Goal: Task Accomplishment & Management: Complete application form

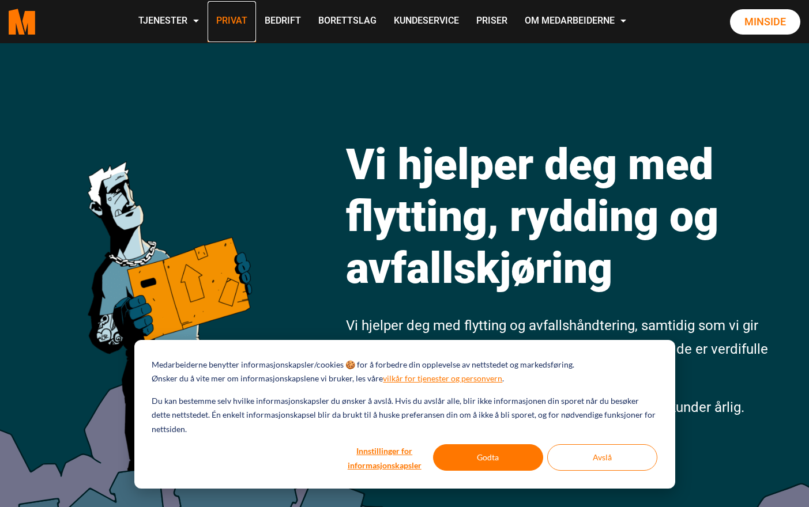
click at [227, 24] on link "Privat" at bounding box center [232, 21] width 48 height 41
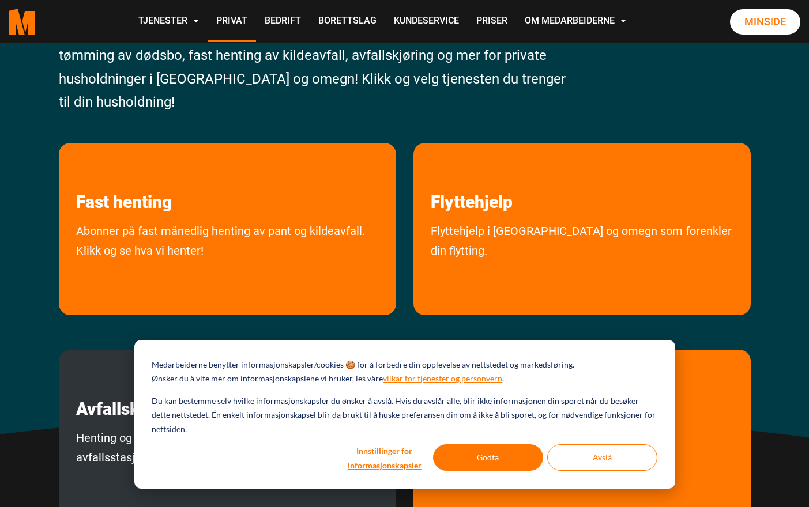
scroll to position [278, 0]
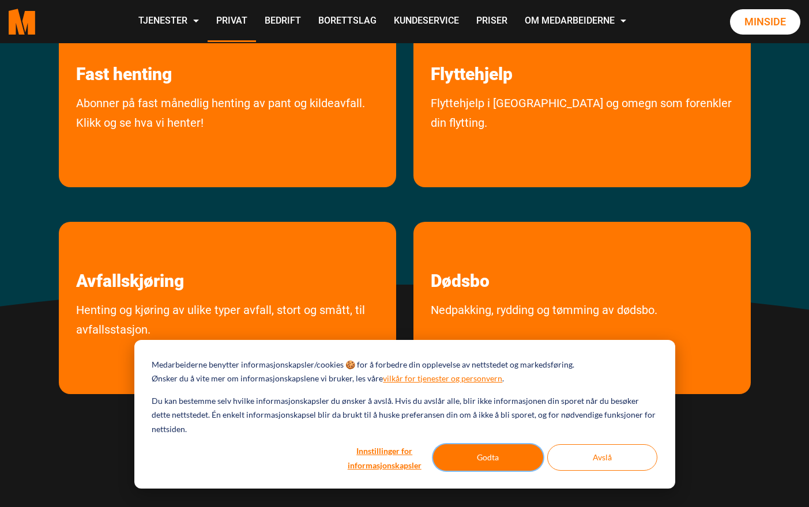
drag, startPoint x: 519, startPoint y: 456, endPoint x: 519, endPoint y: 449, distance: 7.5
click at [519, 455] on button "Godta" at bounding box center [488, 457] width 110 height 27
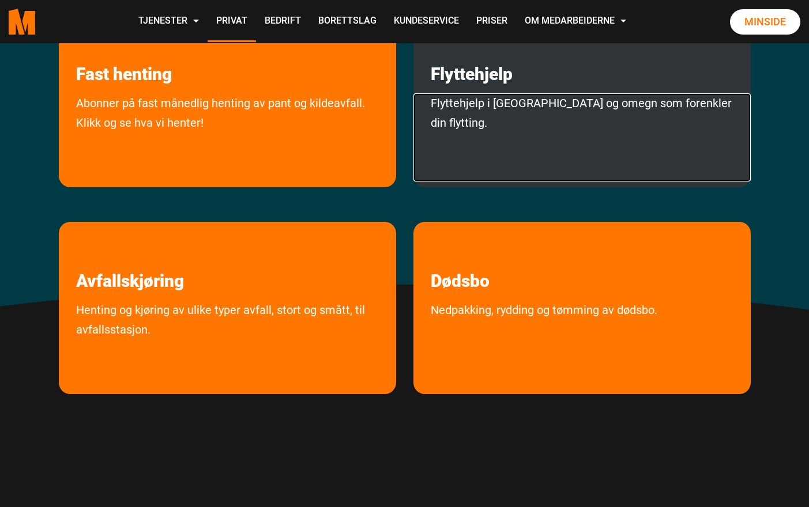
click at [467, 96] on link "Flyttehjelp i Oslo og omegn som forenkler din flytting." at bounding box center [581, 137] width 337 height 88
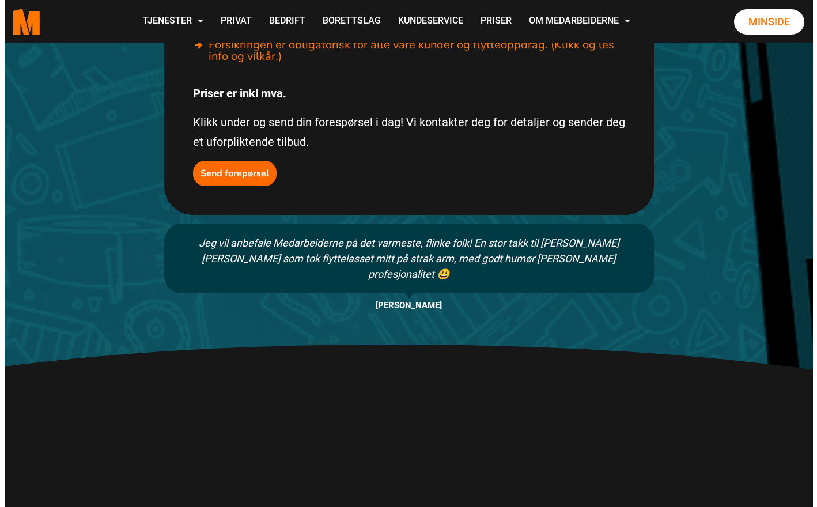
scroll to position [550, 0]
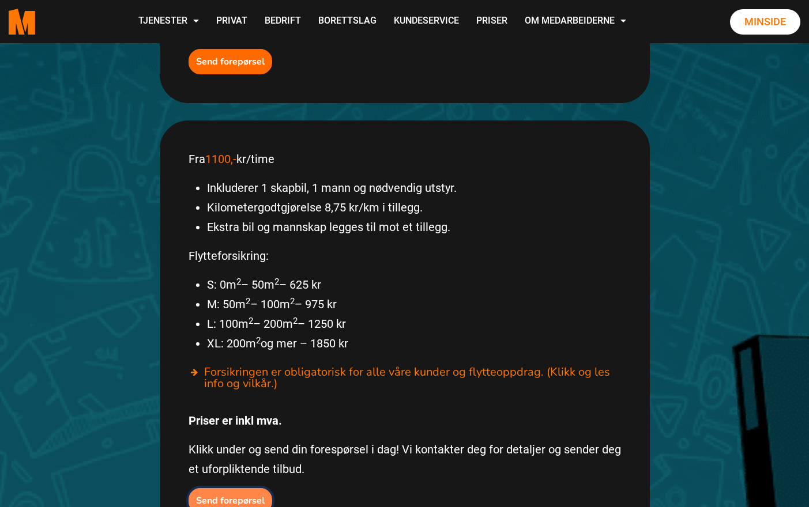
click at [238, 495] on b "Send forepørsel" at bounding box center [230, 501] width 69 height 13
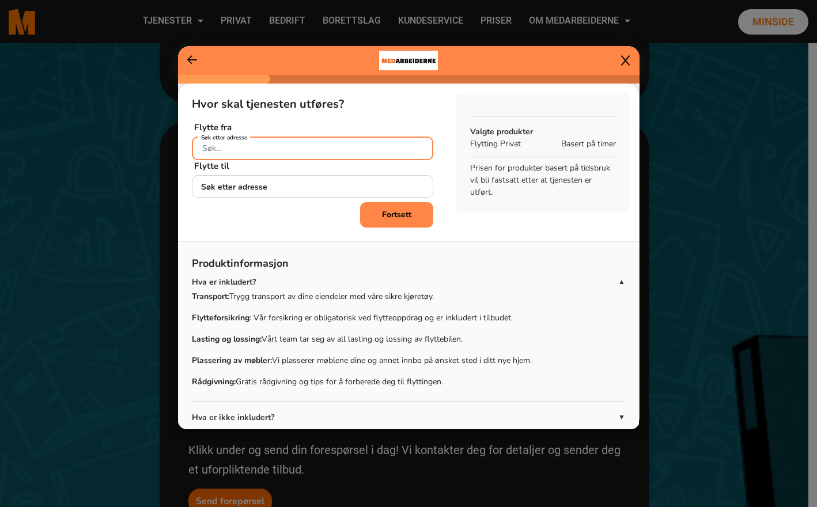
click at [256, 146] on input "Søk etter adresse" at bounding box center [313, 149] width 242 height 24
click at [258, 173] on div "Flytte til [PERSON_NAME] adresse + [PERSON_NAME] til ny adresse" at bounding box center [313, 177] width 242 height 36
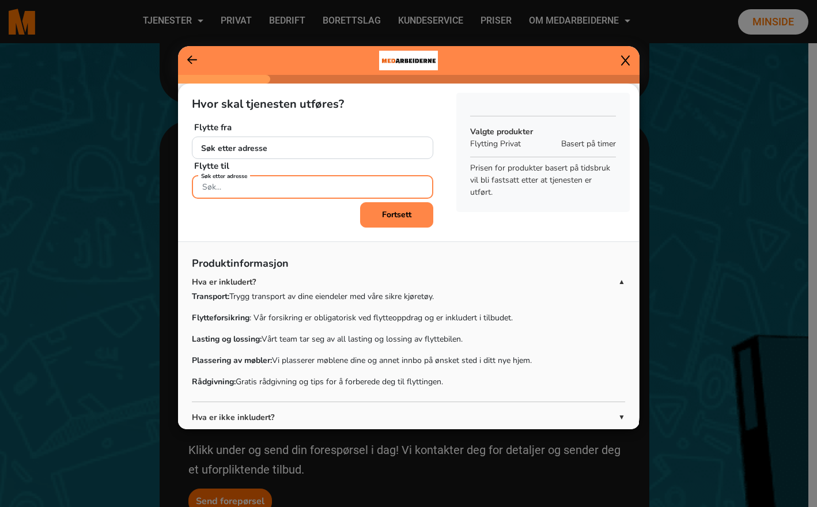
click at [259, 187] on input "Søk etter adresse" at bounding box center [313, 187] width 242 height 24
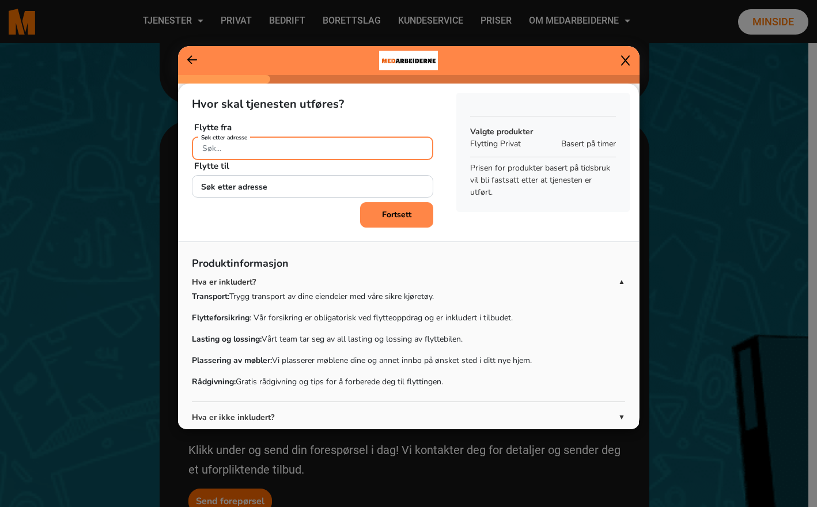
click at [255, 150] on input "Søk etter adresse" at bounding box center [313, 149] width 242 height 24
click at [287, 178] on ngb-highlight "[STREET_ADDRESS]" at bounding box center [258, 175] width 112 height 13
type input "[STREET_ADDRESS]"
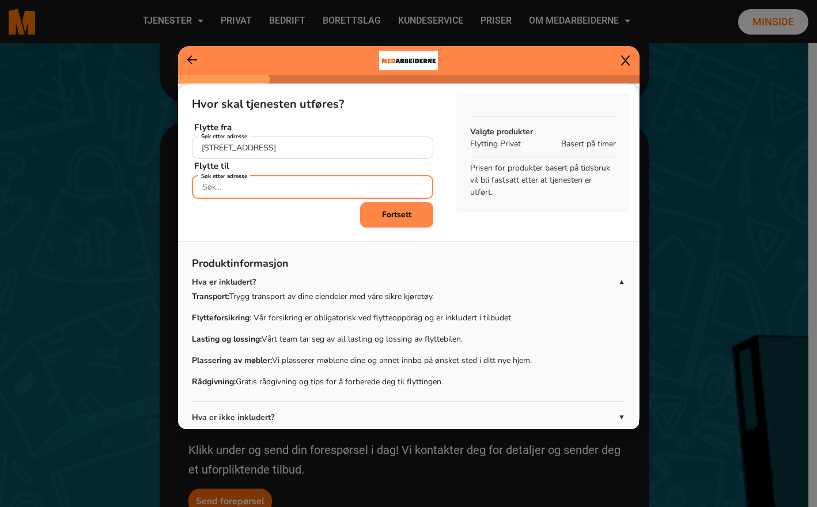
click at [277, 183] on input "Søk etter adresse" at bounding box center [313, 187] width 242 height 24
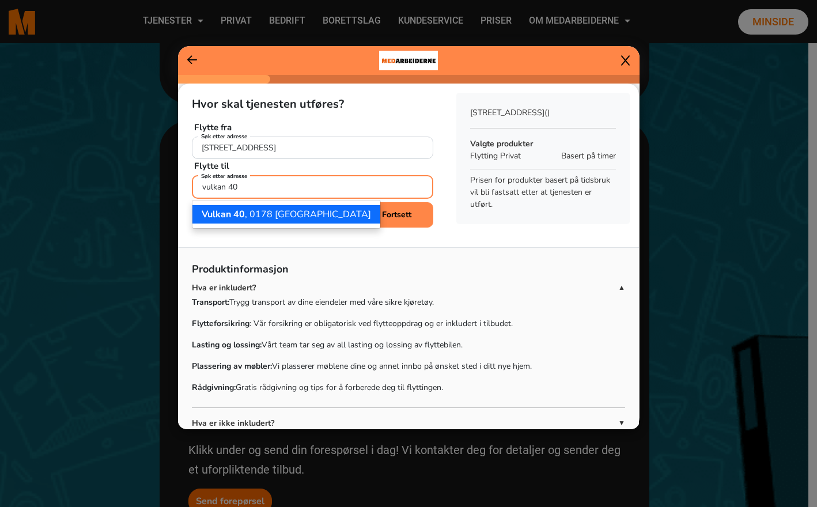
click at [247, 209] on ngb-highlight "Vulkan 40 , 0178 [GEOGRAPHIC_DATA]" at bounding box center [286, 214] width 169 height 13
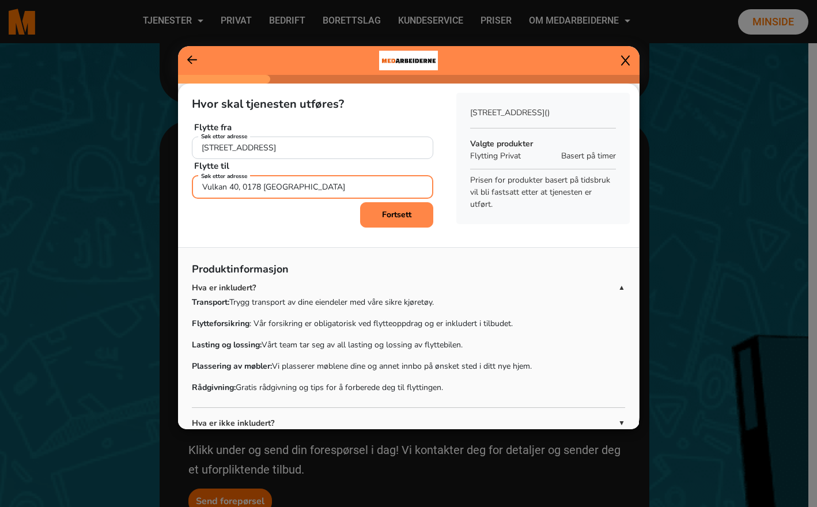
type input "Vulkan 40, 0178 [GEOGRAPHIC_DATA]"
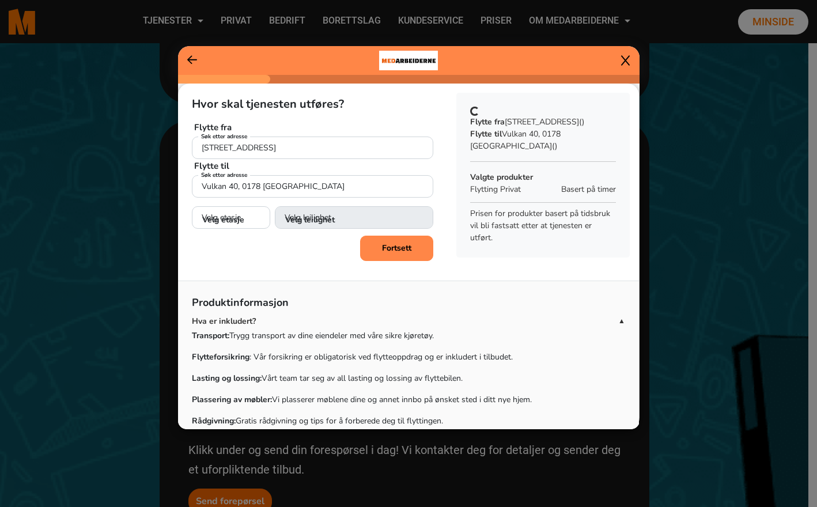
click at [385, 214] on div "Hvor skal tjenesten utføres? Flytte fra Sjakta 27, 3030 Drammen [PERSON_NAME] a…" at bounding box center [312, 175] width 269 height 183
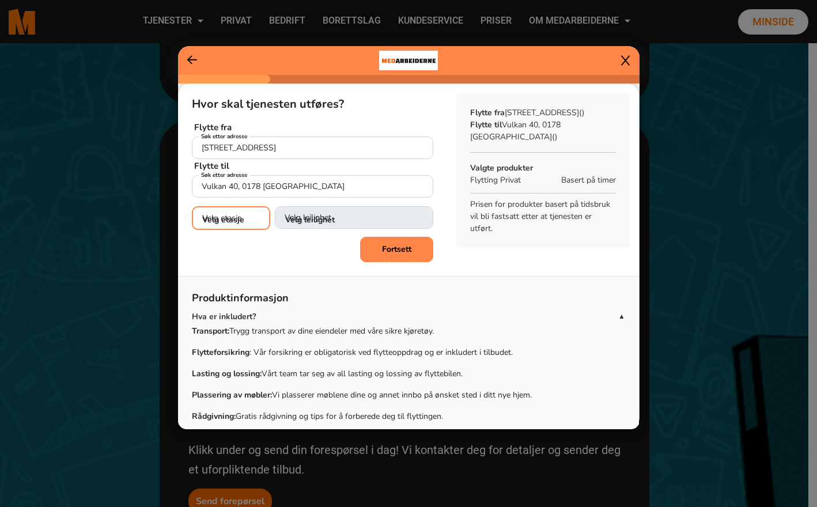
click at [257, 222] on select "Velg etasje 1. etasje 2. etasje 3. etasje 4. etasje 5. etasje 6. etasje 7. etas…" at bounding box center [231, 218] width 78 height 24
select select "02"
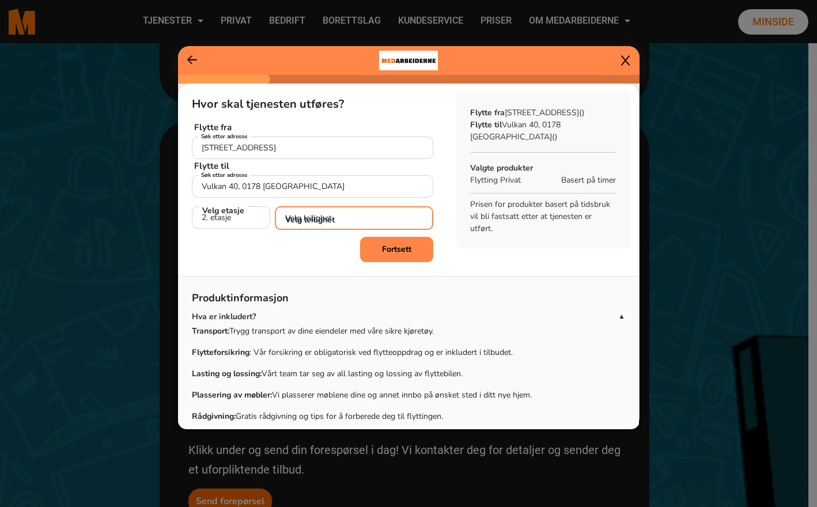
click at [329, 224] on select "Velg leilighet 1. dør fra venstre (H0201) 2. dør fra venstre (H0202) 3. dør fra…" at bounding box center [354, 218] width 159 height 24
select select "H0202"
click at [391, 258] on button "Fortsett" at bounding box center [396, 248] width 73 height 25
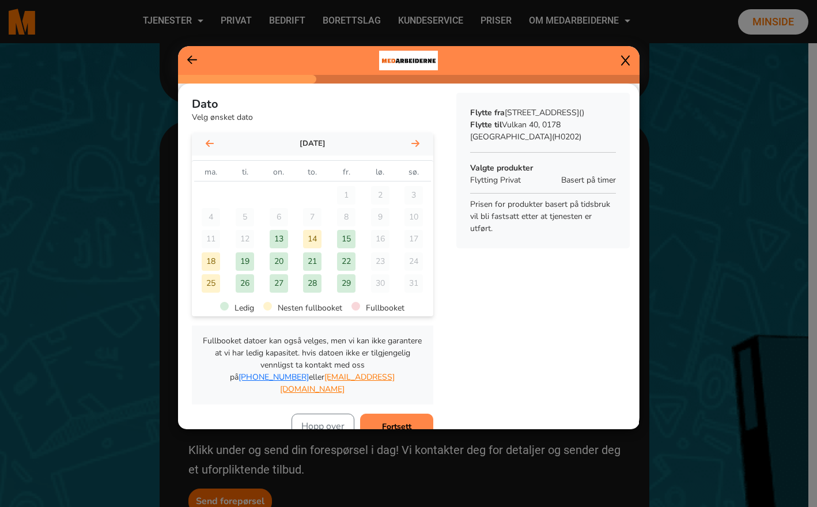
click at [344, 237] on div "15" at bounding box center [346, 239] width 18 height 18
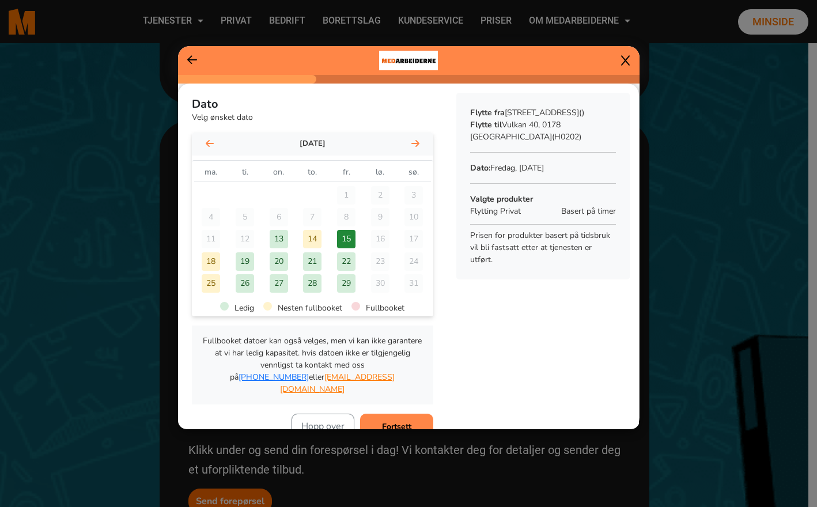
click at [406, 421] on b "Fortsett" at bounding box center [396, 426] width 29 height 11
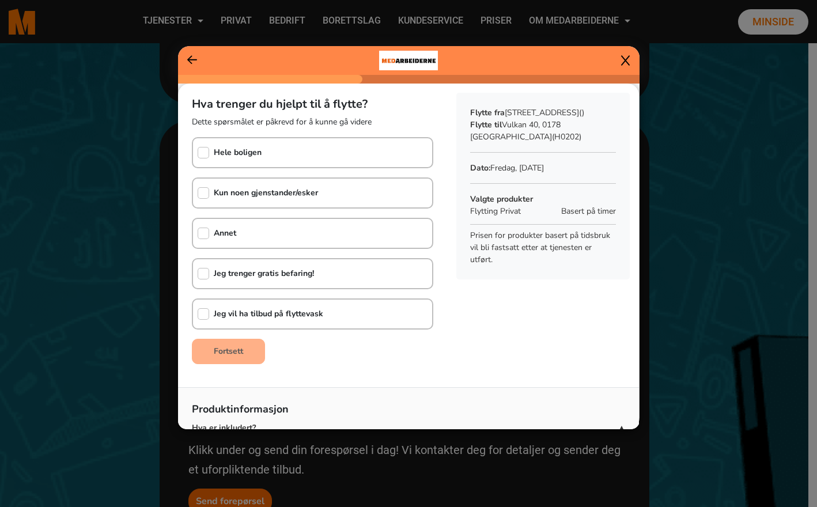
click at [278, 164] on div "Hele boligen" at bounding box center [313, 152] width 242 height 31
checkbox input "true"
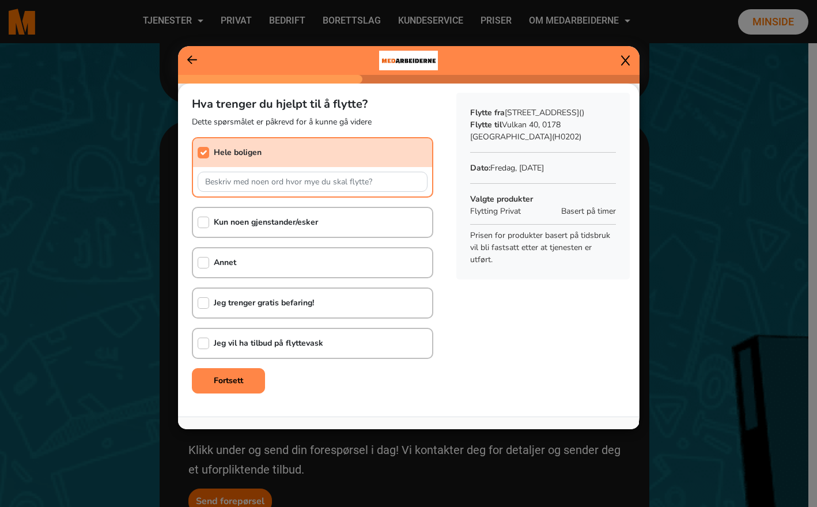
click at [239, 217] on b "Kun noen gjenstander/esker" at bounding box center [266, 222] width 104 height 11
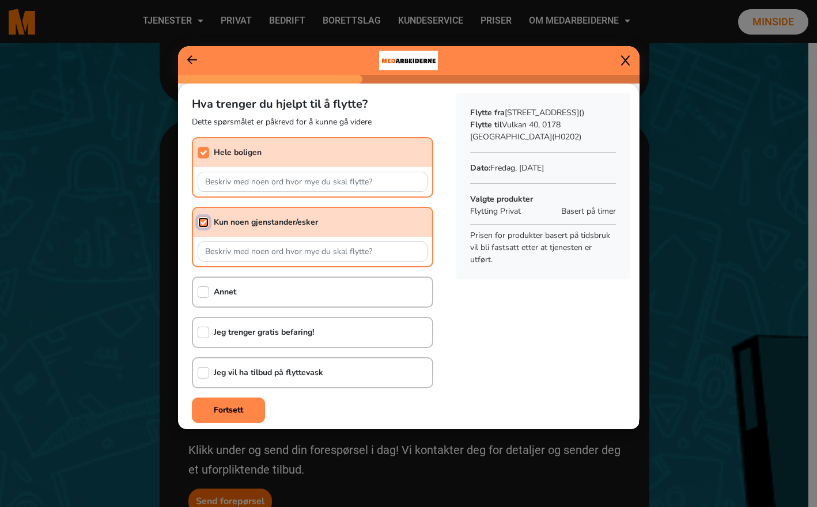
click at [204, 223] on input "checkbox" at bounding box center [204, 223] width 12 height 12
checkbox input "false"
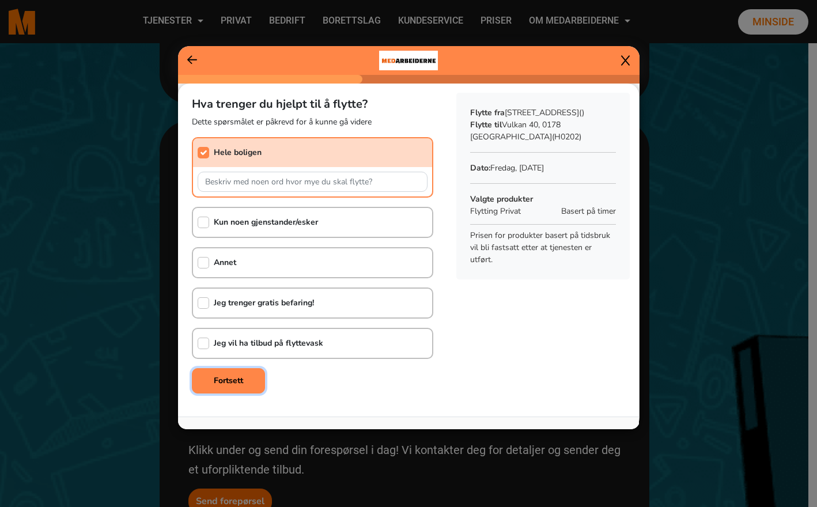
click at [231, 378] on b "Fortsett" at bounding box center [228, 380] width 29 height 11
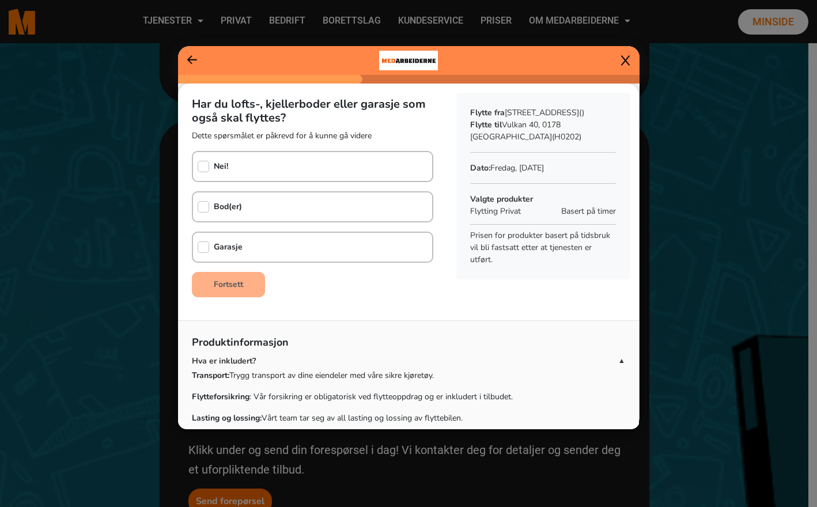
click at [223, 237] on div "Garasje" at bounding box center [218, 247] width 50 height 29
checkbox input "true"
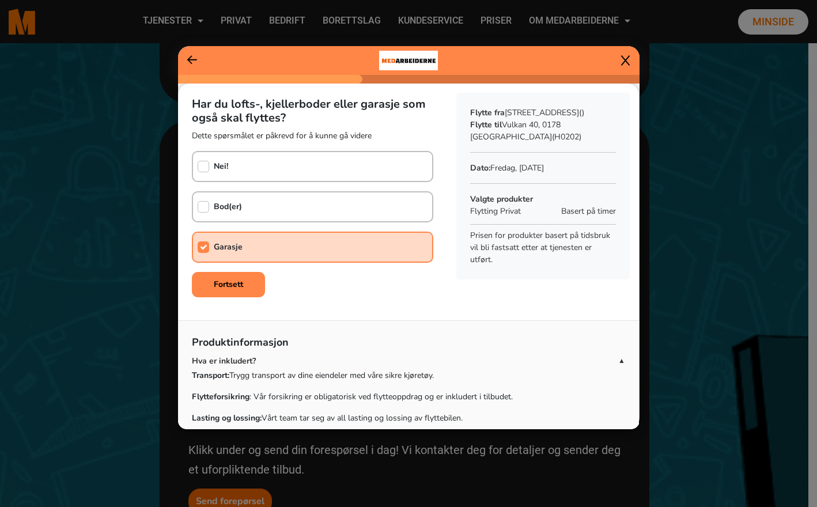
click at [224, 207] on b "Bod(er)" at bounding box center [228, 206] width 28 height 11
checkbox input "true"
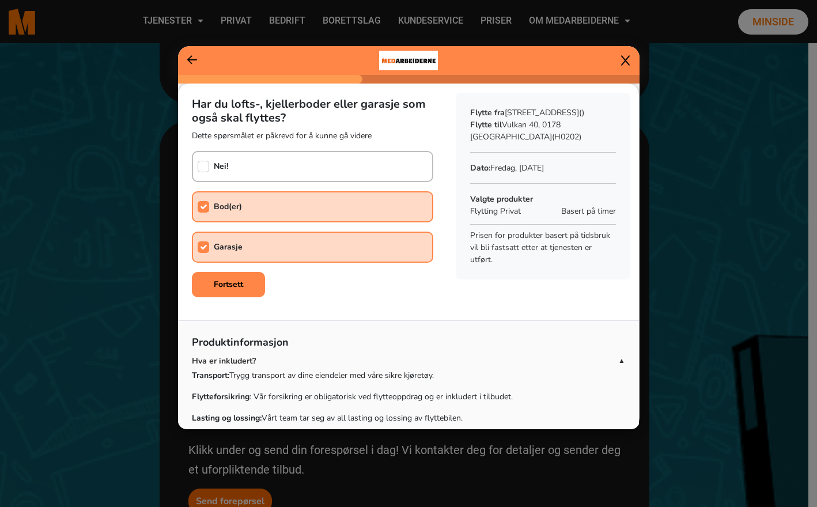
click at [240, 268] on div "Har du lofts-, kjellerboder [PERSON_NAME] garasje som også skal flyttes? Dette …" at bounding box center [312, 193] width 269 height 218
click at [241, 286] on b "Fortsett" at bounding box center [228, 284] width 29 height 11
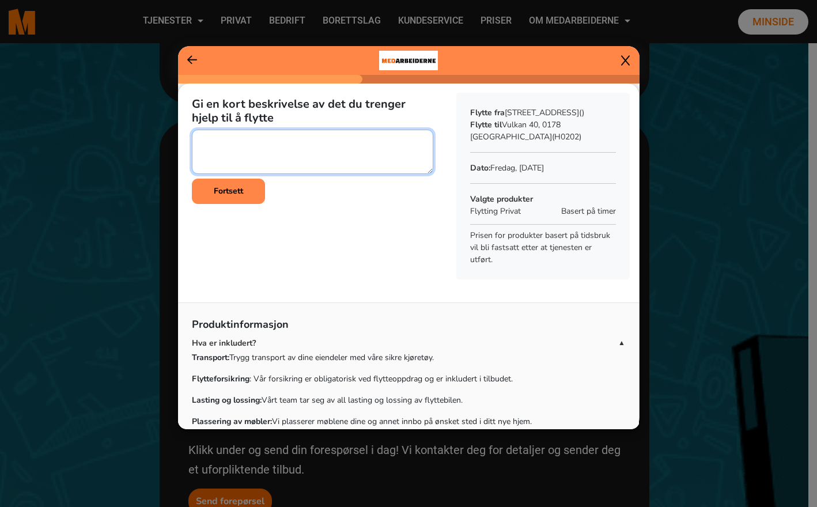
click at [255, 163] on textarea at bounding box center [313, 152] width 242 height 44
type textarea "sx"
click at [233, 188] on b "Fortsett" at bounding box center [228, 191] width 29 height 11
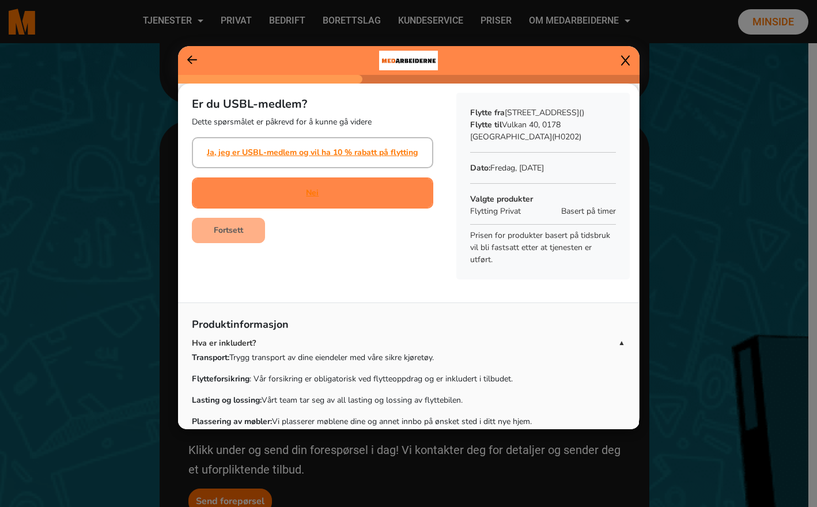
click at [289, 204] on div "Nei" at bounding box center [313, 193] width 242 height 31
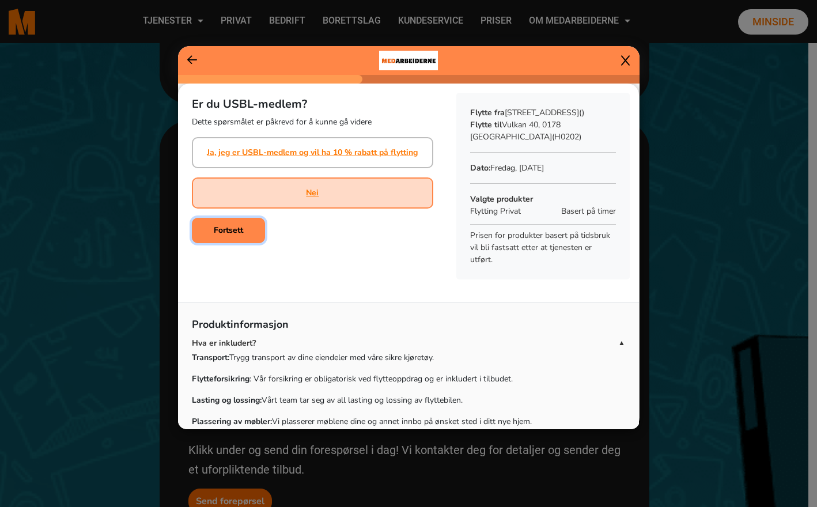
click at [250, 227] on button "Fortsett" at bounding box center [228, 230] width 73 height 25
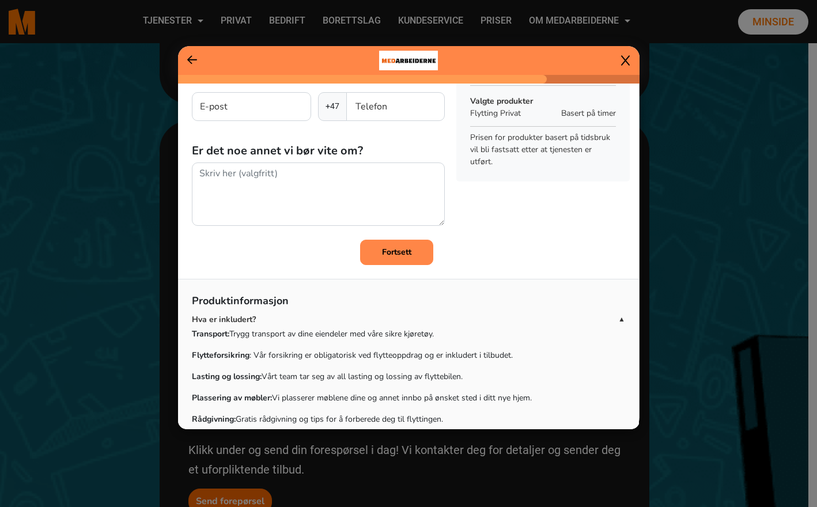
scroll to position [189, 0]
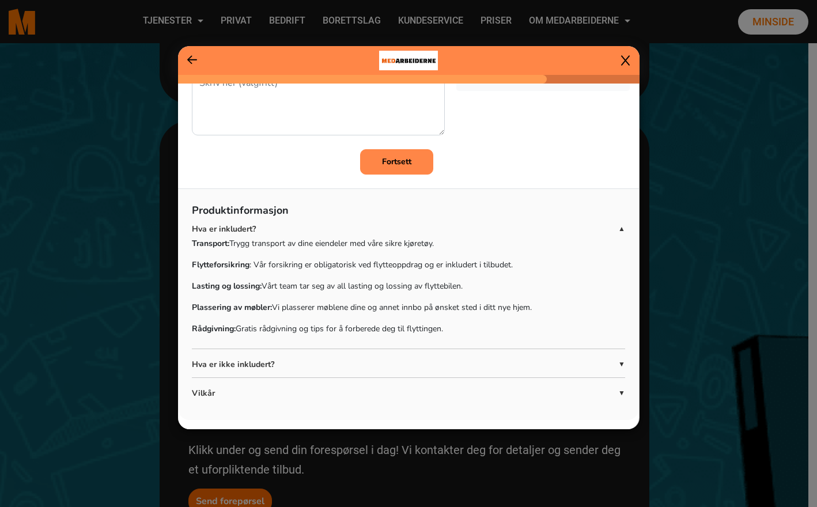
click at [571, 373] on div "Hva er ikke inkludert? ▼ Pakking og utpakking: [PERSON_NAME] må selv [PERSON_NA…" at bounding box center [409, 369] width 434 height 20
click at [569, 365] on p "Hva er ikke inkludert?" at bounding box center [405, 365] width 427 height 12
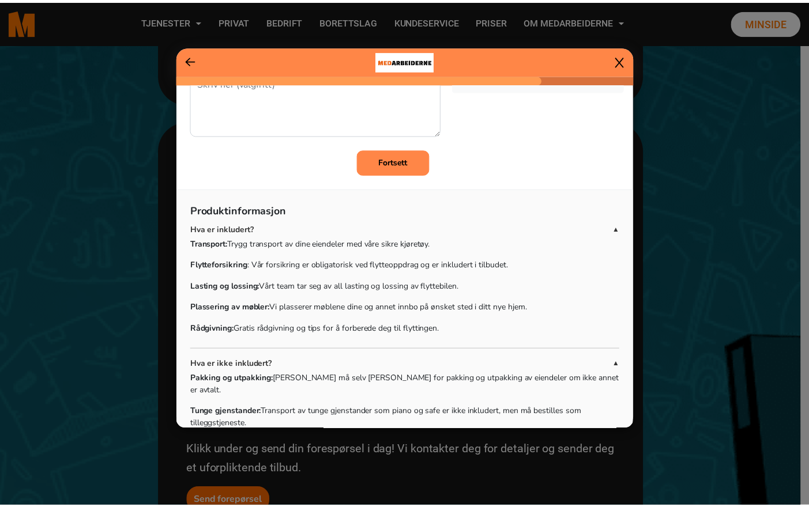
scroll to position [0, 0]
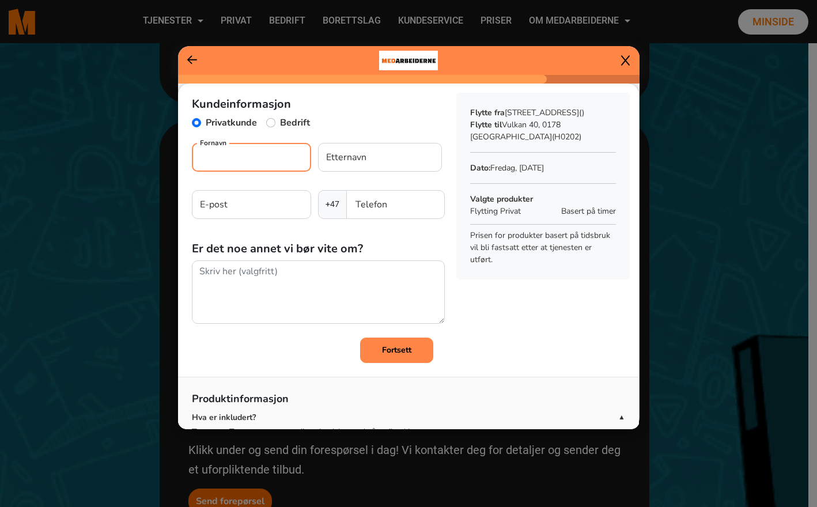
click at [225, 144] on input "Fornavn" at bounding box center [251, 157] width 119 height 29
type input "[PERSON_NAME]"
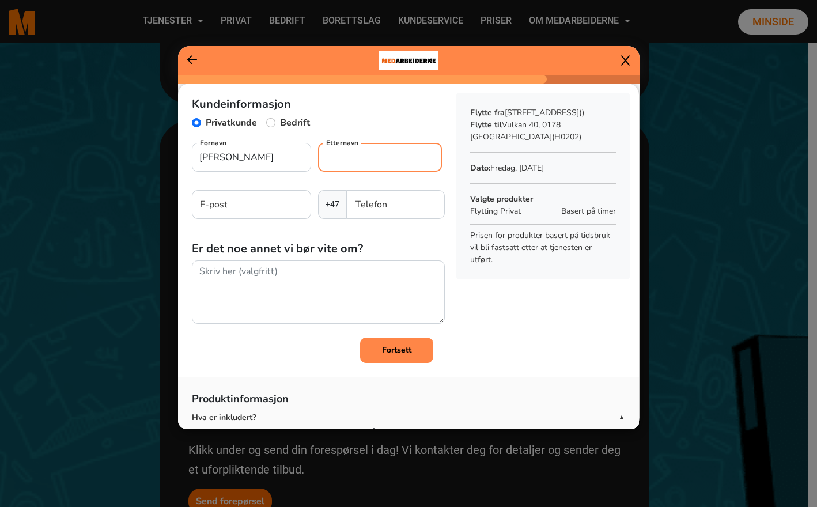
type input "Haldorsen"
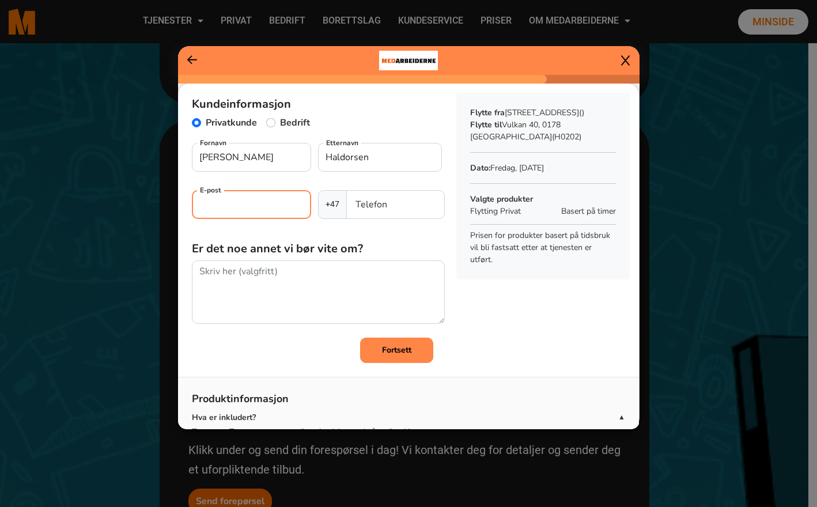
type input "[EMAIL_ADDRESS][DOMAIN_NAME]"
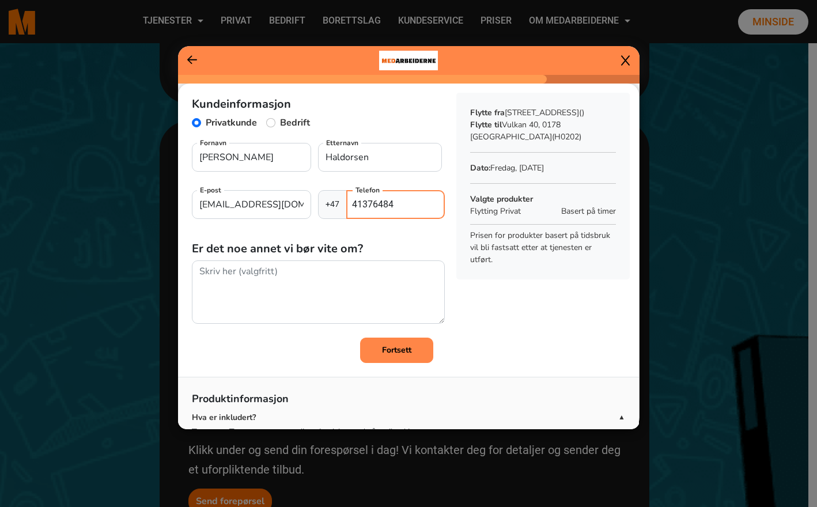
click at [371, 213] on input "41376484" at bounding box center [395, 204] width 98 height 29
type input "92491699"
click at [272, 206] on input "[EMAIL_ADDRESS][DOMAIN_NAME]" at bounding box center [251, 204] width 119 height 29
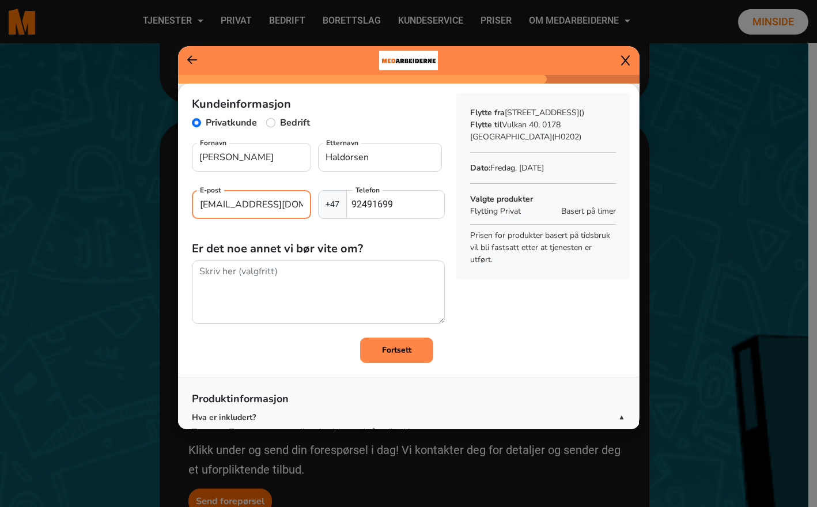
click at [272, 206] on input "[EMAIL_ADDRESS][DOMAIN_NAME]" at bounding box center [251, 204] width 119 height 29
type input "[EMAIL_ADDRESS][DOMAIN_NAME]"
click at [194, 61] on icon at bounding box center [192, 60] width 10 height 12
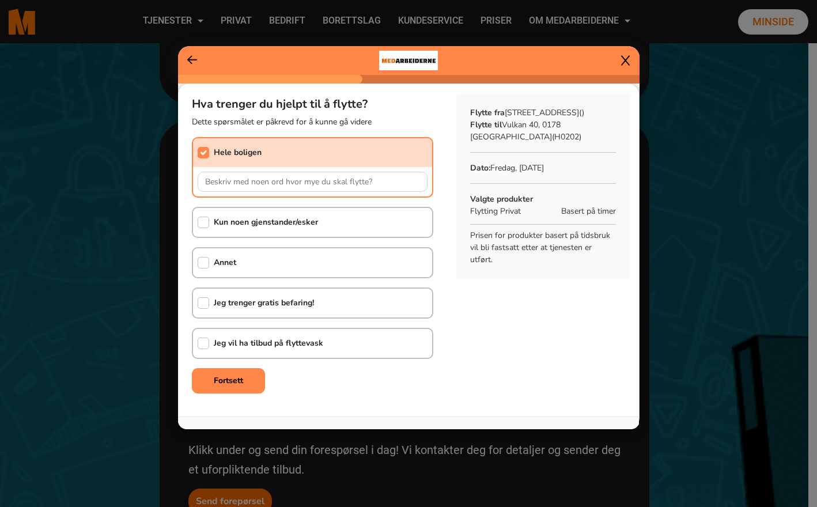
click at [189, 59] on icon at bounding box center [192, 59] width 10 height 9
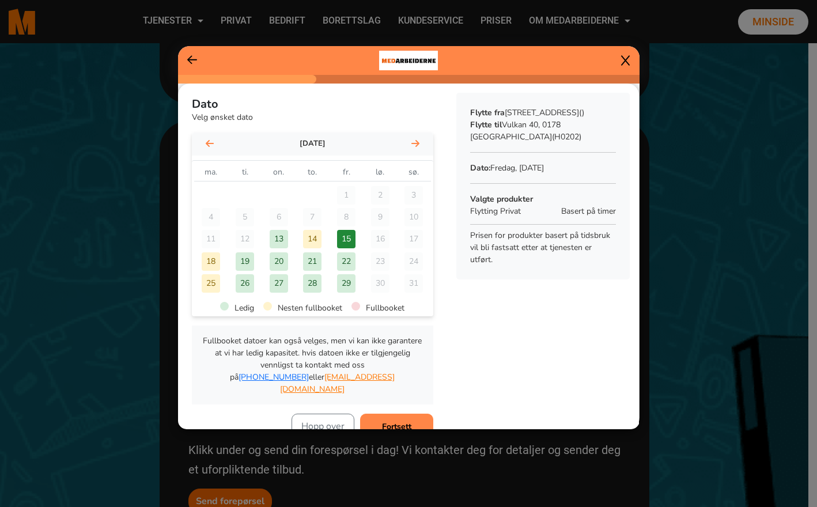
click at [337, 261] on div "22" at bounding box center [346, 262] width 18 height 18
click at [394, 428] on div "[PERSON_NAME] ønsket dato [DATE] [DATE] ma. ti. on. to. fr. [GEOGRAPHIC_DATA]. …" at bounding box center [408, 476] width 461 height 785
click at [393, 421] on button "Fortsett" at bounding box center [396, 426] width 73 height 25
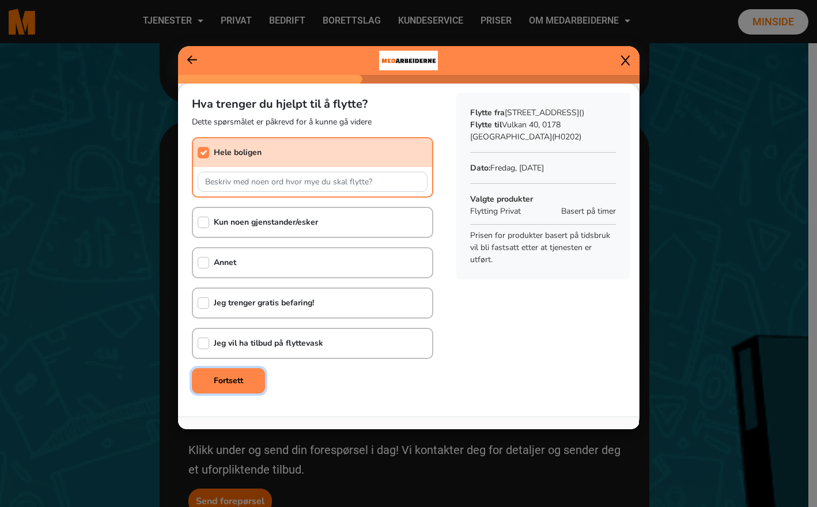
click at [235, 376] on b "Fortsett" at bounding box center [228, 380] width 29 height 11
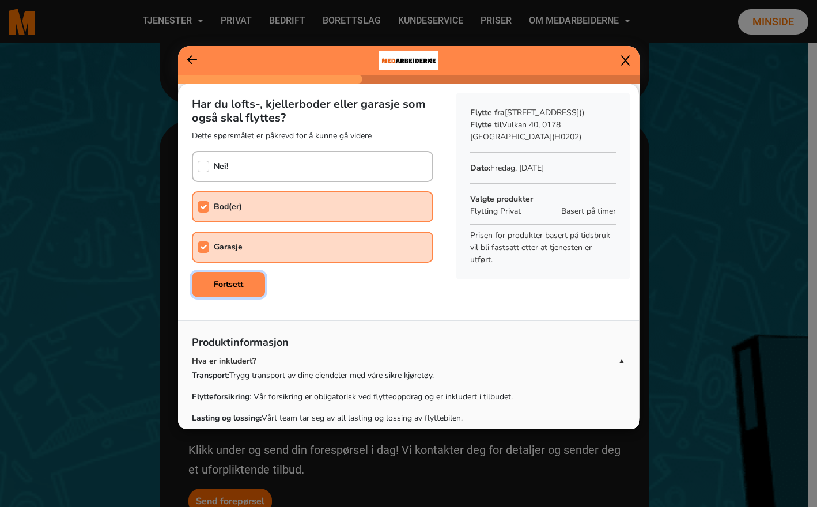
click at [244, 287] on button "Fortsett" at bounding box center [228, 284] width 73 height 25
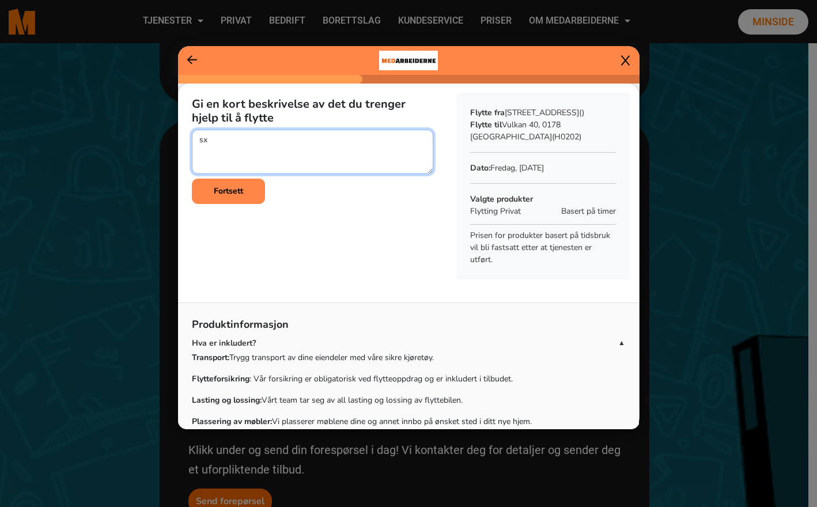
click at [254, 150] on textarea at bounding box center [313, 152] width 242 height 44
type textarea "Flytte hele boligen."
click at [240, 187] on b "Fortsett" at bounding box center [228, 191] width 29 height 11
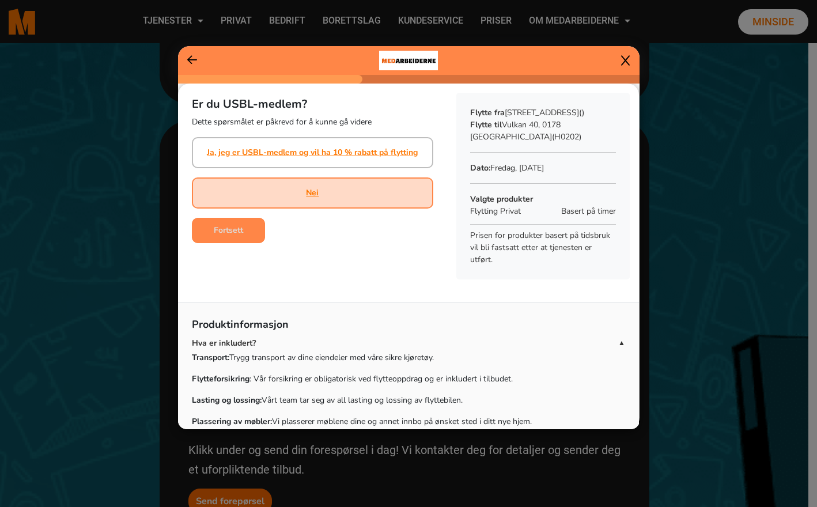
click at [240, 187] on div "Nei" at bounding box center [313, 193] width 242 height 31
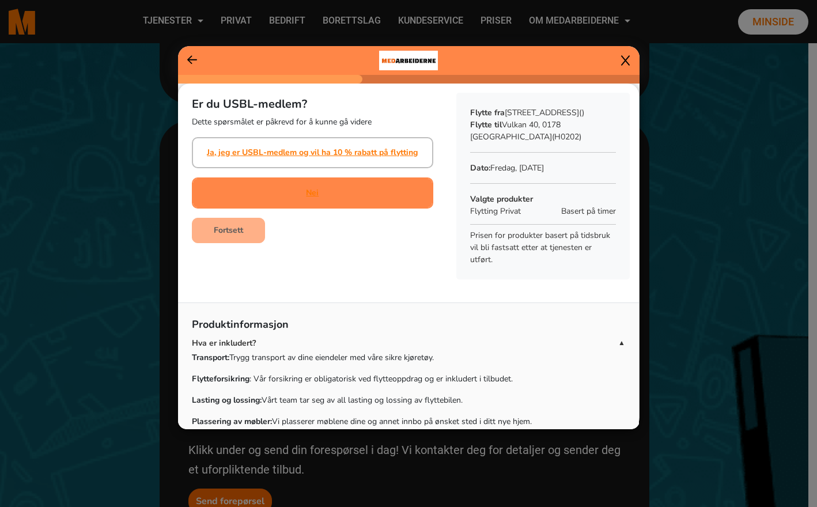
click at [307, 205] on div "Nei" at bounding box center [312, 193] width 13 height 29
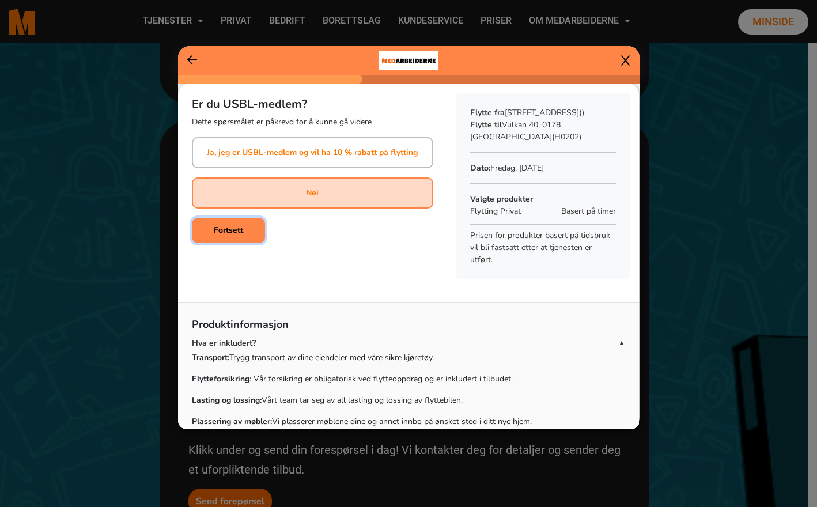
click at [222, 238] on button "Fortsett" at bounding box center [228, 230] width 73 height 25
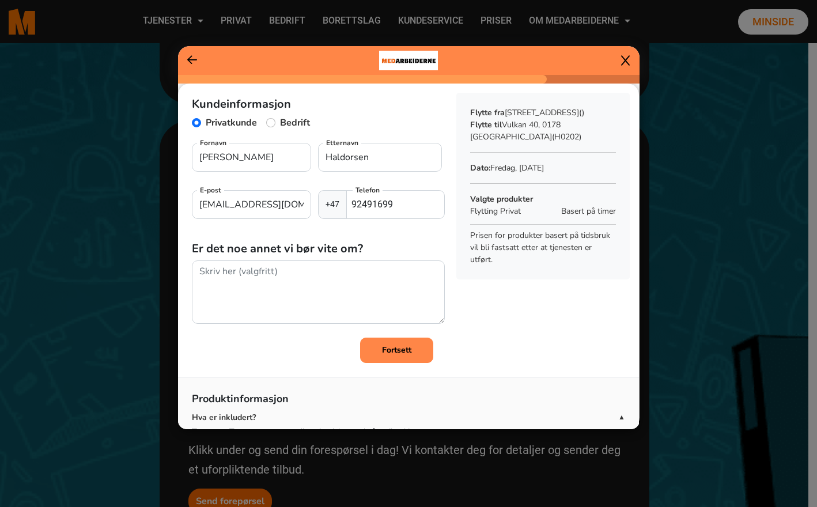
click at [376, 342] on button "Fortsett" at bounding box center [396, 350] width 73 height 25
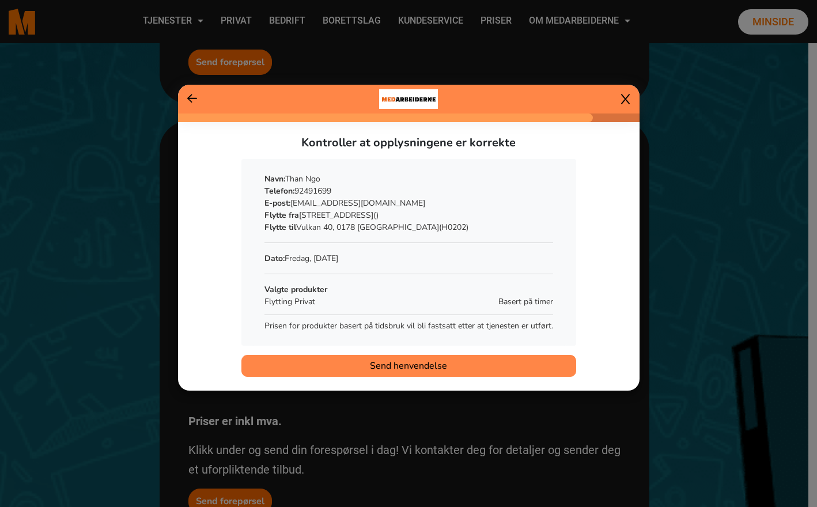
click at [371, 361] on span "Send henvendelse" at bounding box center [408, 366] width 77 height 14
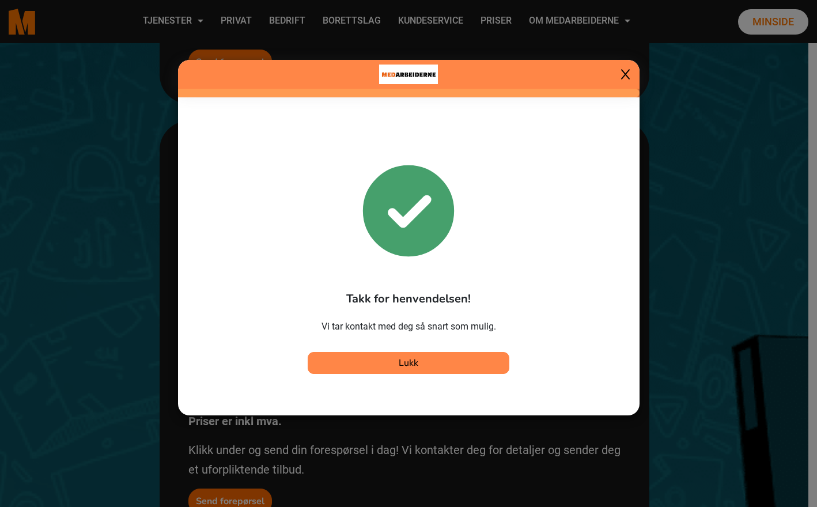
click at [394, 360] on button "Lukk" at bounding box center [409, 363] width 202 height 22
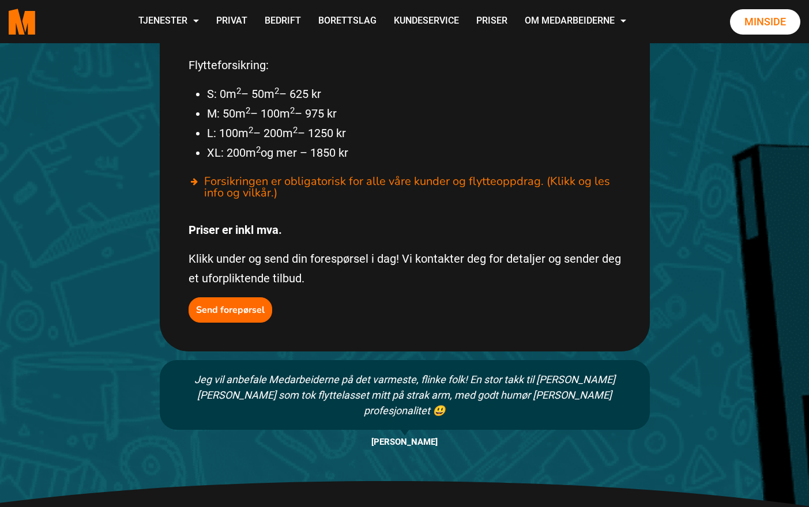
scroll to position [607, 0]
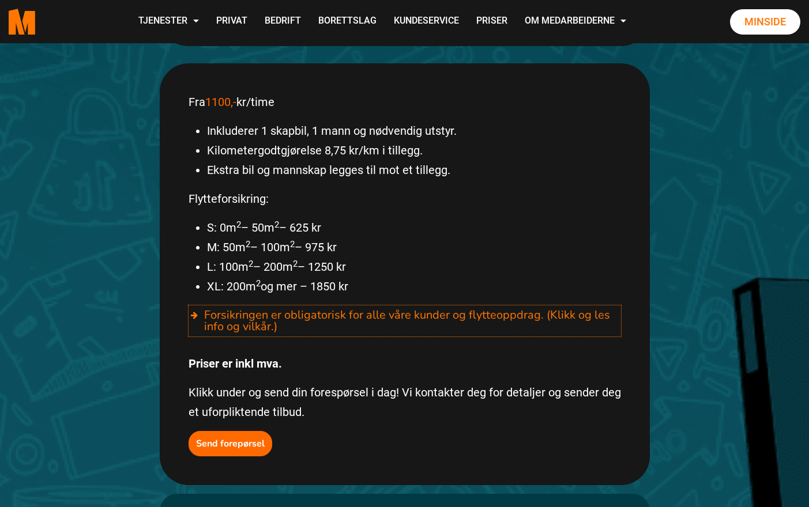
click at [443, 306] on div "Forsikringen er obligatorisk for alle våre kunder og flytteoppdrag. (Klikk og l…" at bounding box center [405, 321] width 432 height 31
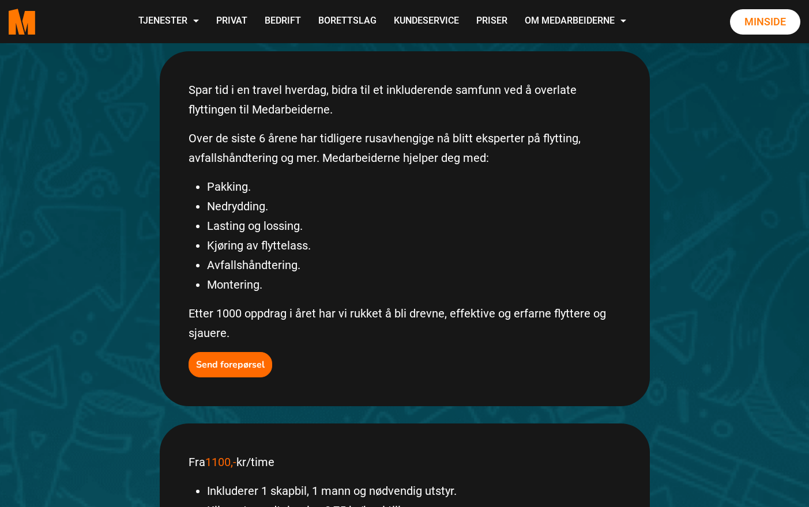
scroll to position [0, 0]
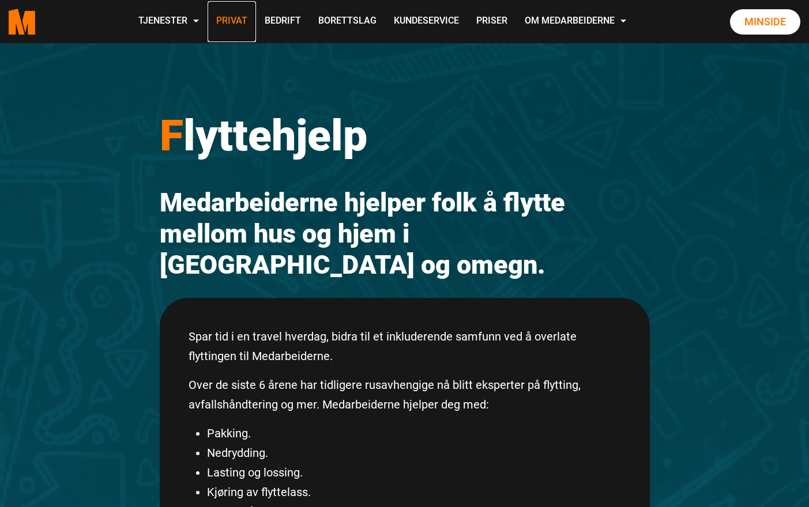
click at [211, 28] on link "Privat" at bounding box center [232, 21] width 48 height 41
